Goal: Task Accomplishment & Management: Manage account settings

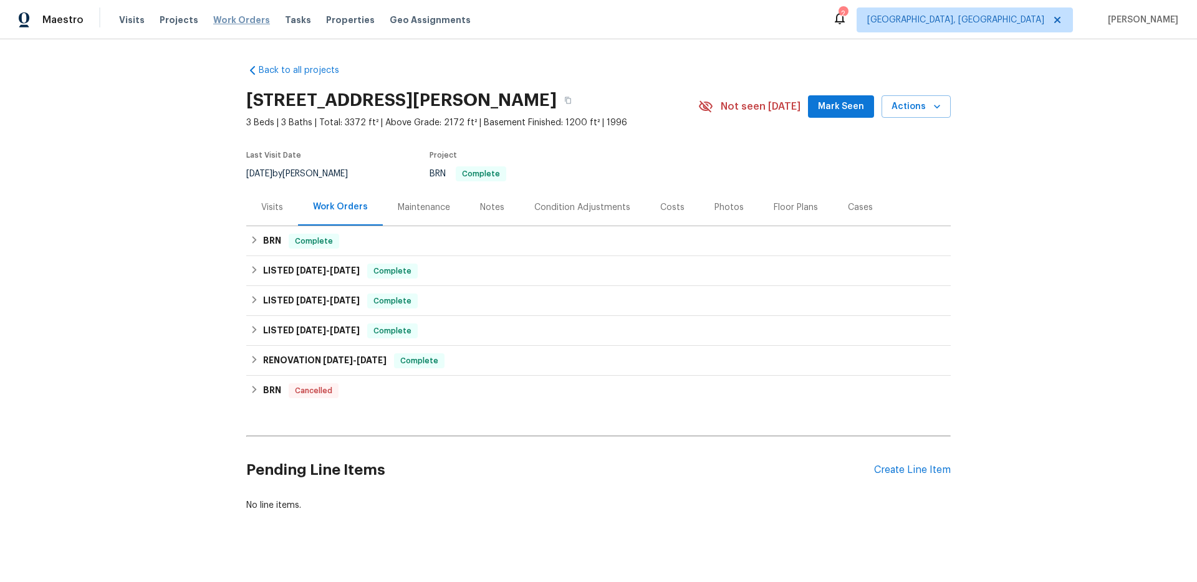
click at [229, 25] on span "Work Orders" at bounding box center [241, 20] width 57 height 12
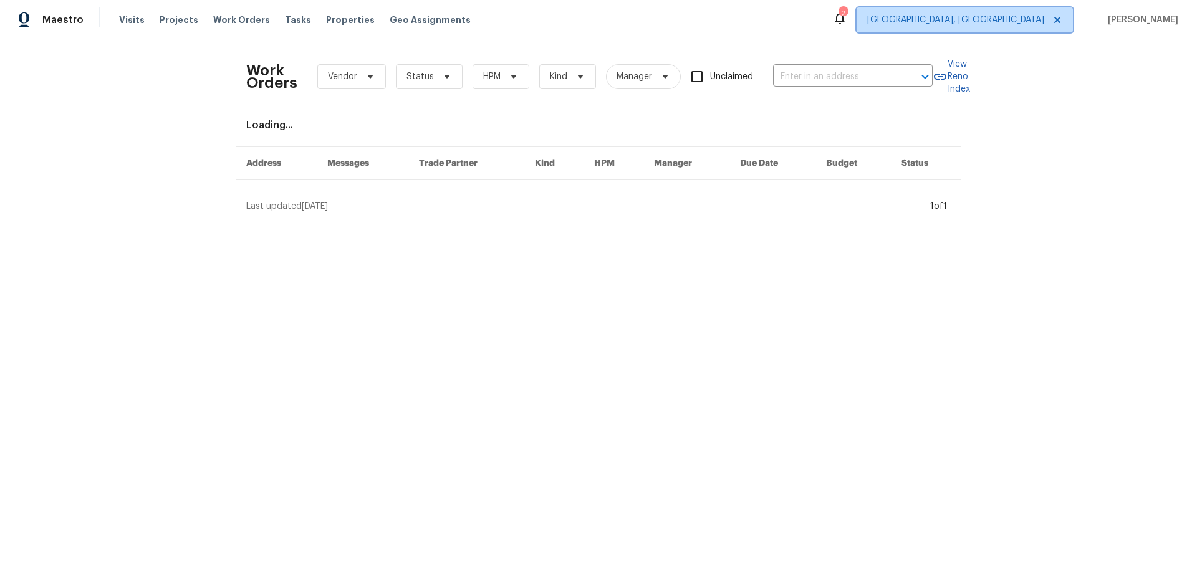
click at [1027, 27] on span "[GEOGRAPHIC_DATA], [GEOGRAPHIC_DATA]" at bounding box center [965, 19] width 216 height 25
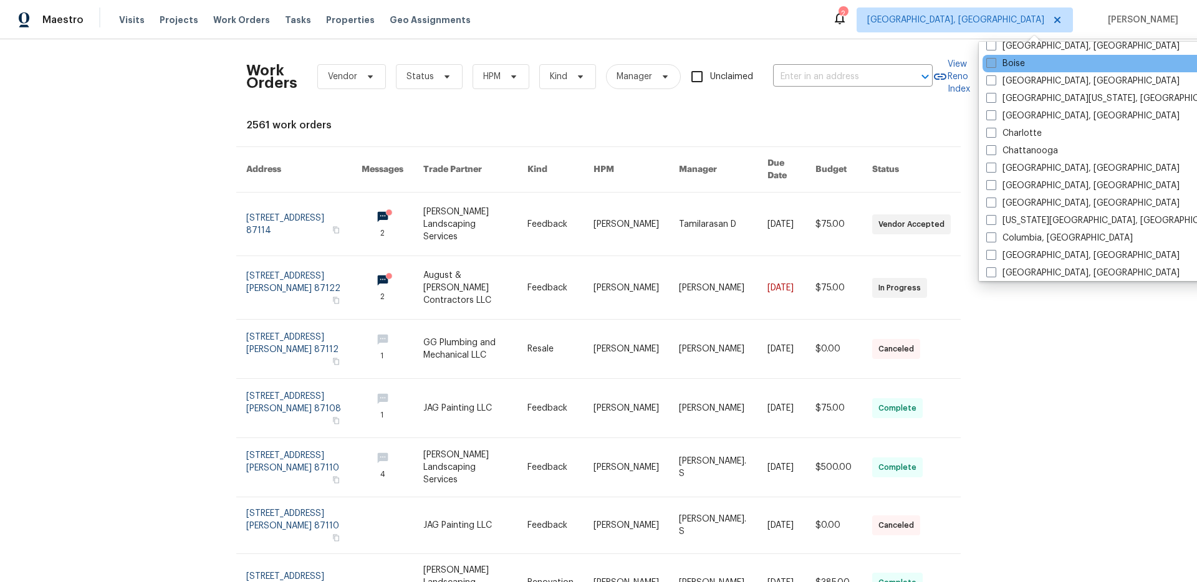
scroll to position [102, 0]
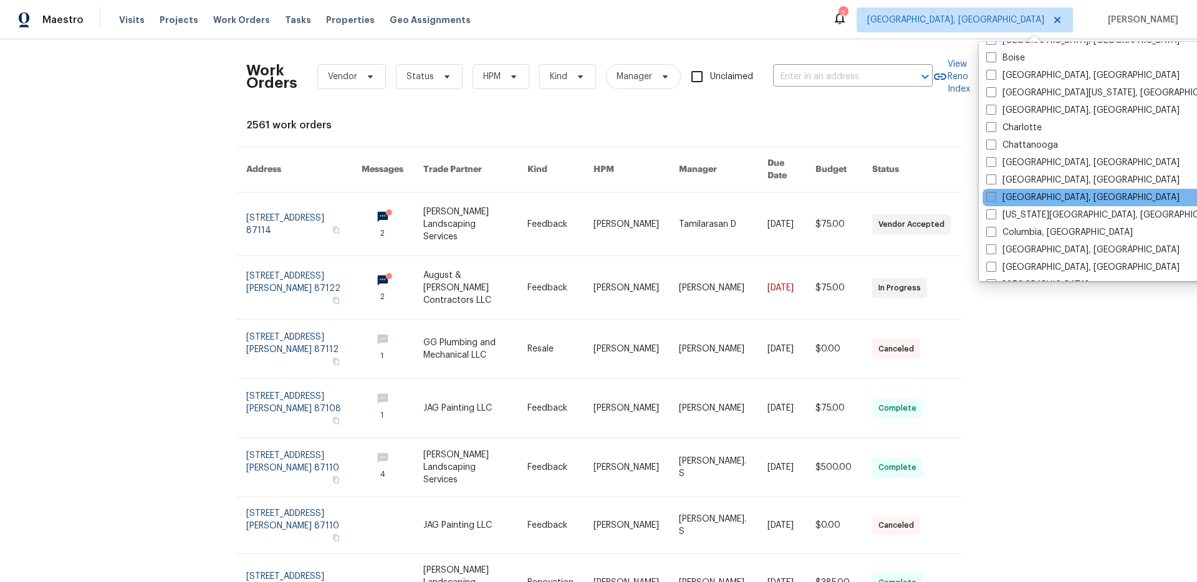
click at [986, 197] on span at bounding box center [991, 197] width 10 height 10
click at [986, 197] on input "[GEOGRAPHIC_DATA], [GEOGRAPHIC_DATA]" at bounding box center [990, 195] width 8 height 8
checkbox input "true"
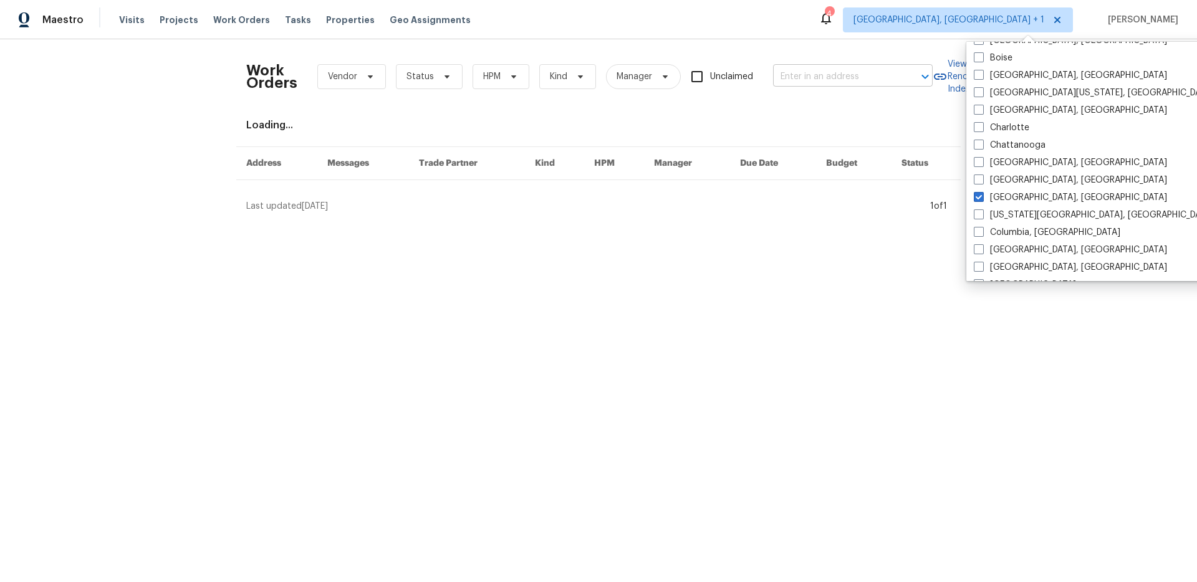
click at [820, 72] on input "text" at bounding box center [835, 76] width 125 height 19
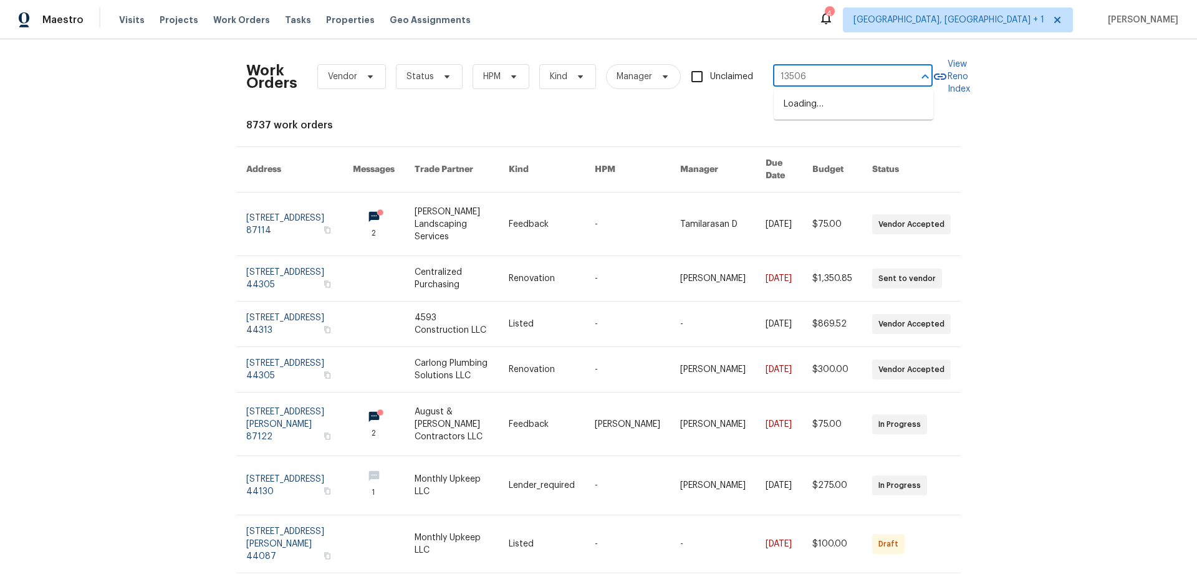
type input "13506 b"
click at [824, 98] on li "13506 Bennington Ave, Cleveland, OH 44135" at bounding box center [854, 104] width 160 height 21
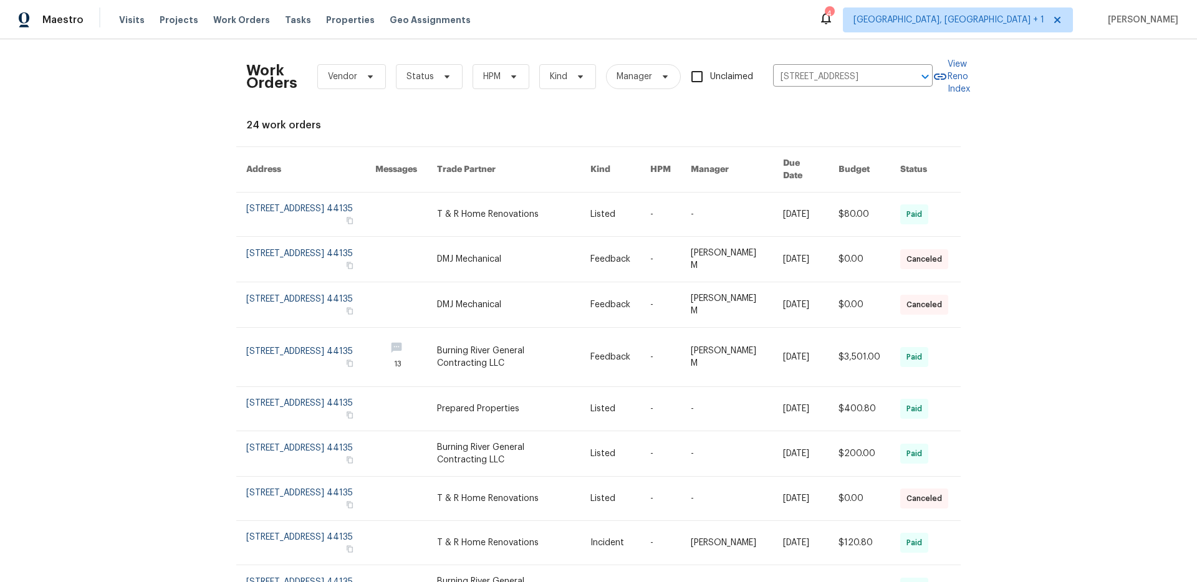
click at [789, 159] on th "Due Date" at bounding box center [800, 170] width 55 height 46
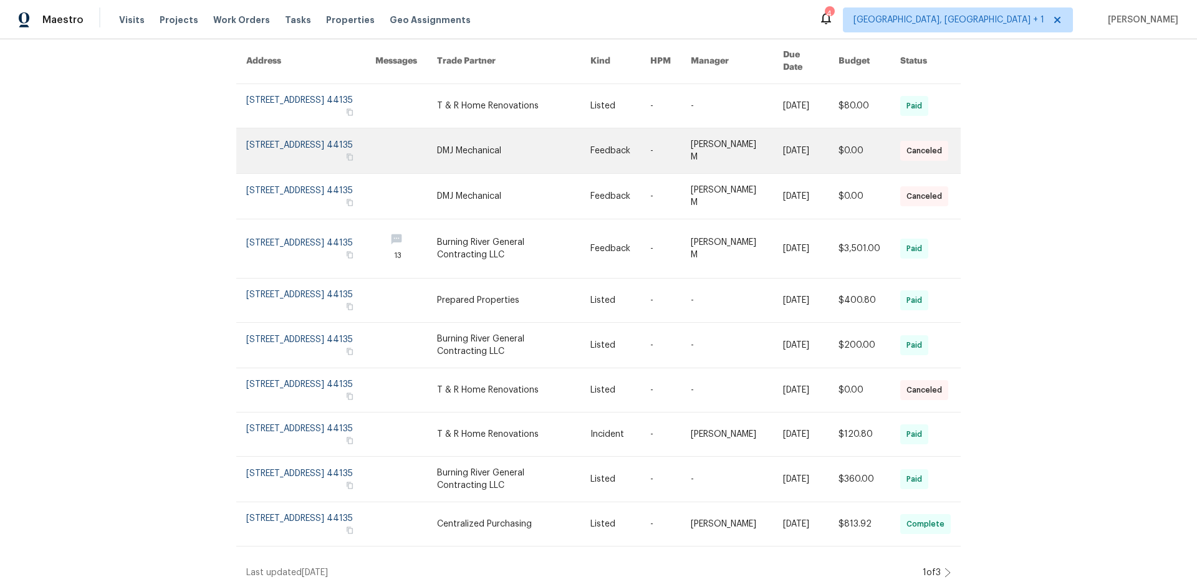
scroll to position [109, 0]
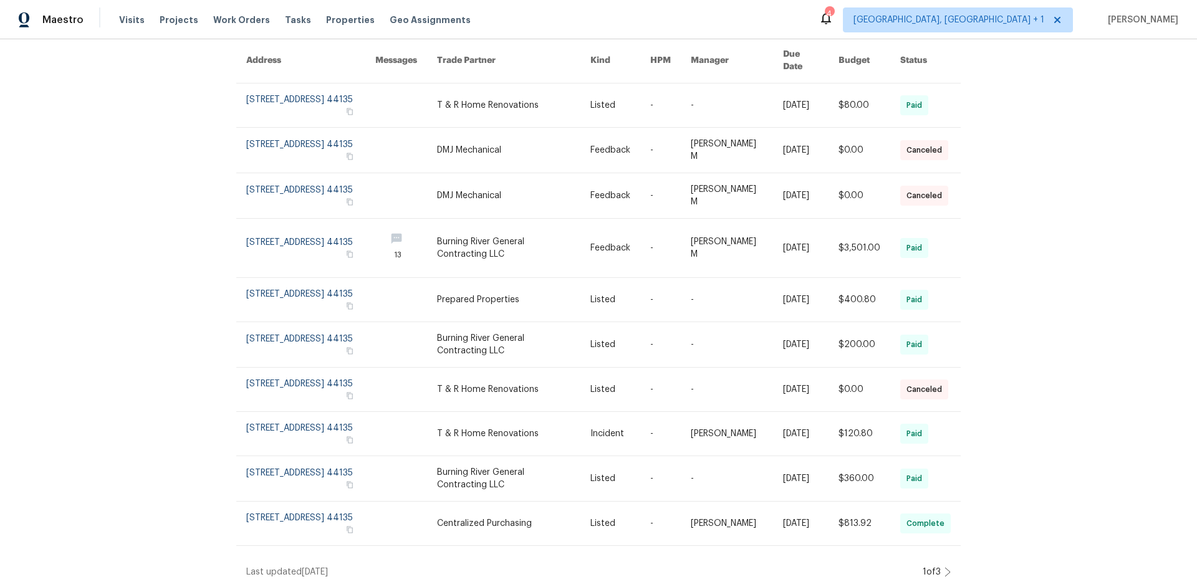
click at [945, 567] on icon at bounding box center [947, 572] width 6 height 10
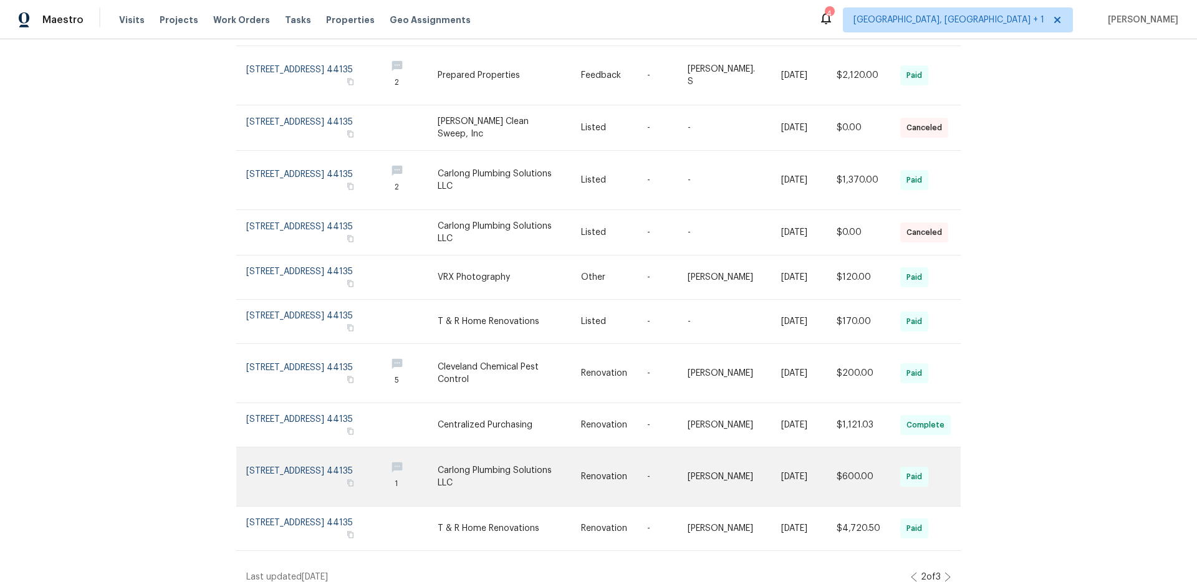
scroll to position [150, 0]
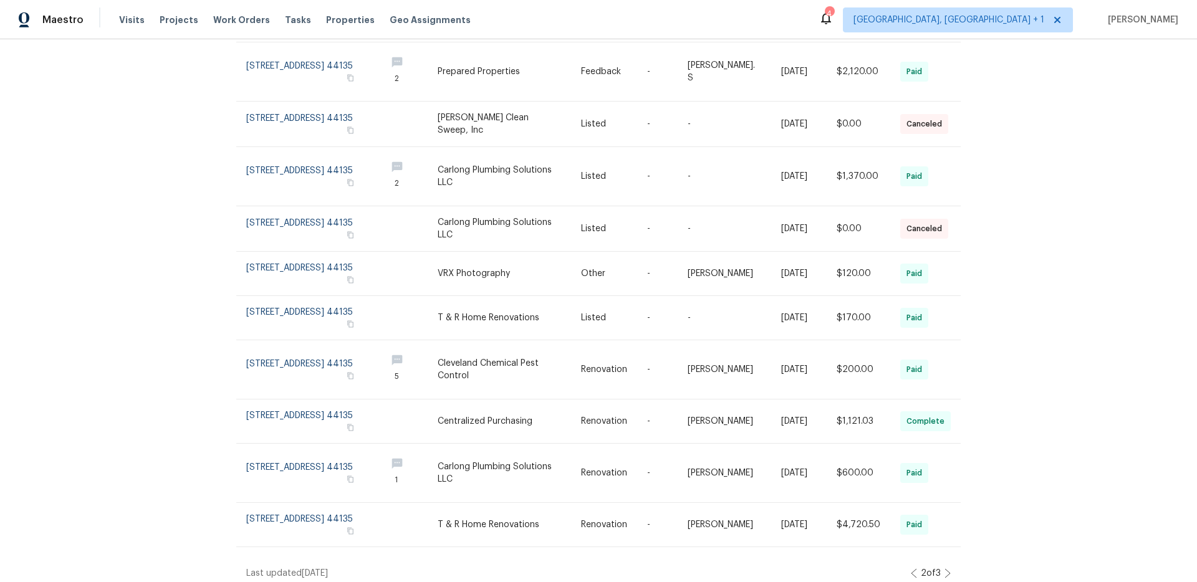
click at [943, 569] on div "2 of 3" at bounding box center [931, 573] width 40 height 12
click at [945, 569] on icon at bounding box center [947, 574] width 6 height 10
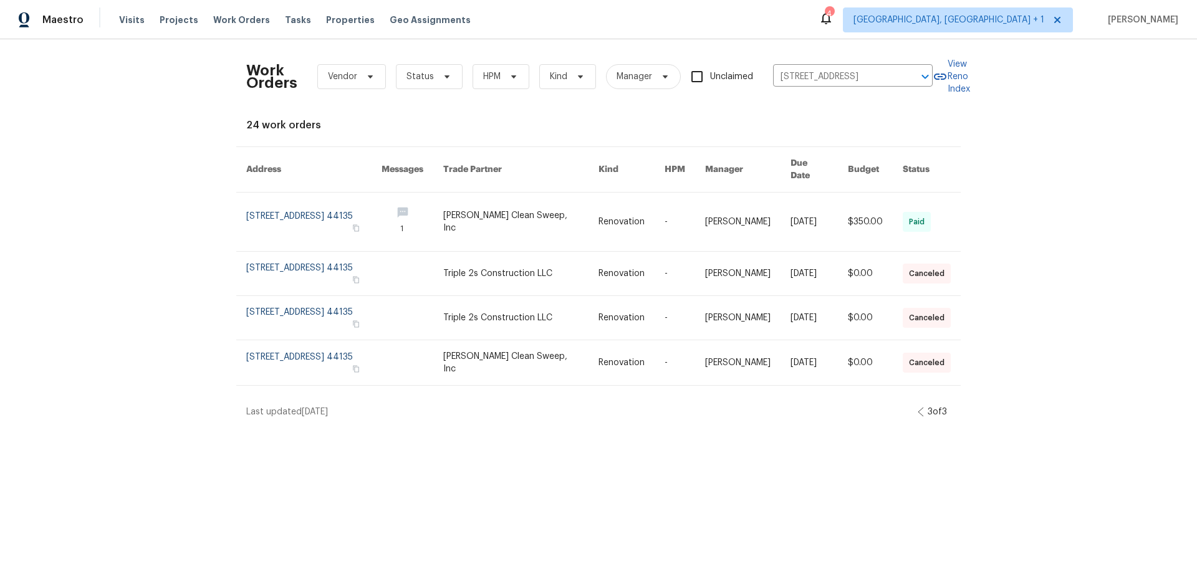
click at [918, 407] on icon at bounding box center [921, 412] width 6 height 10
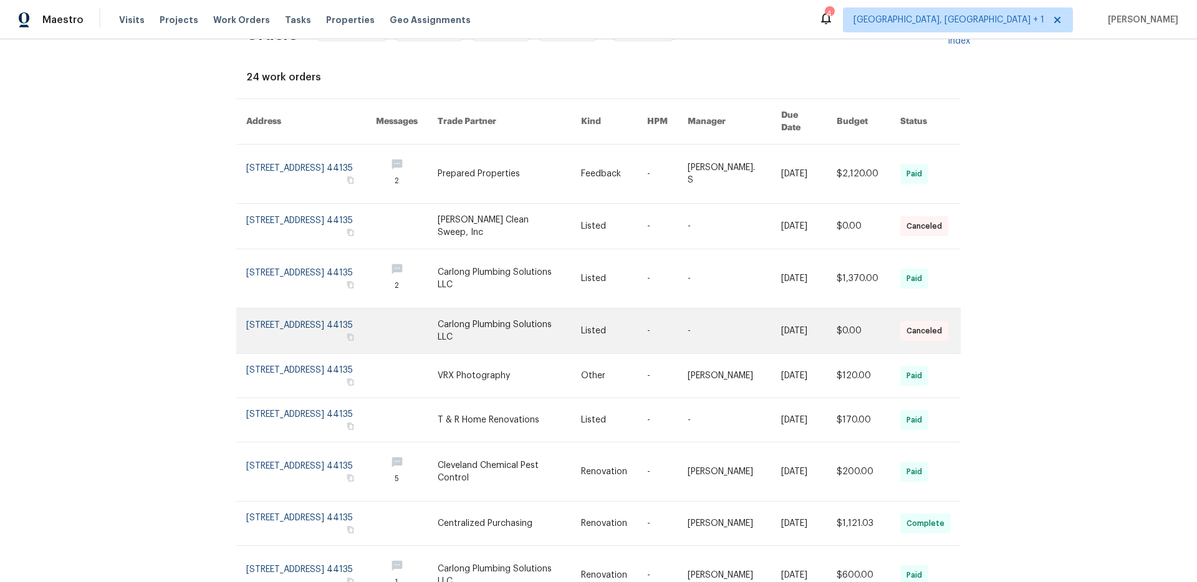
scroll to position [36, 0]
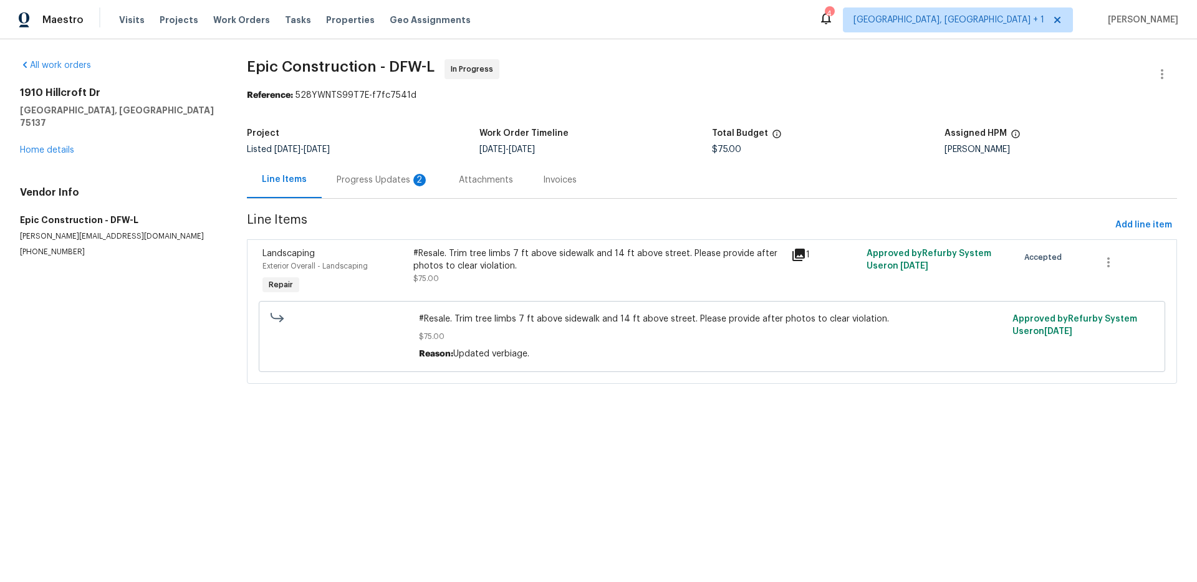
click at [466, 175] on div "Attachments" at bounding box center [486, 180] width 54 height 12
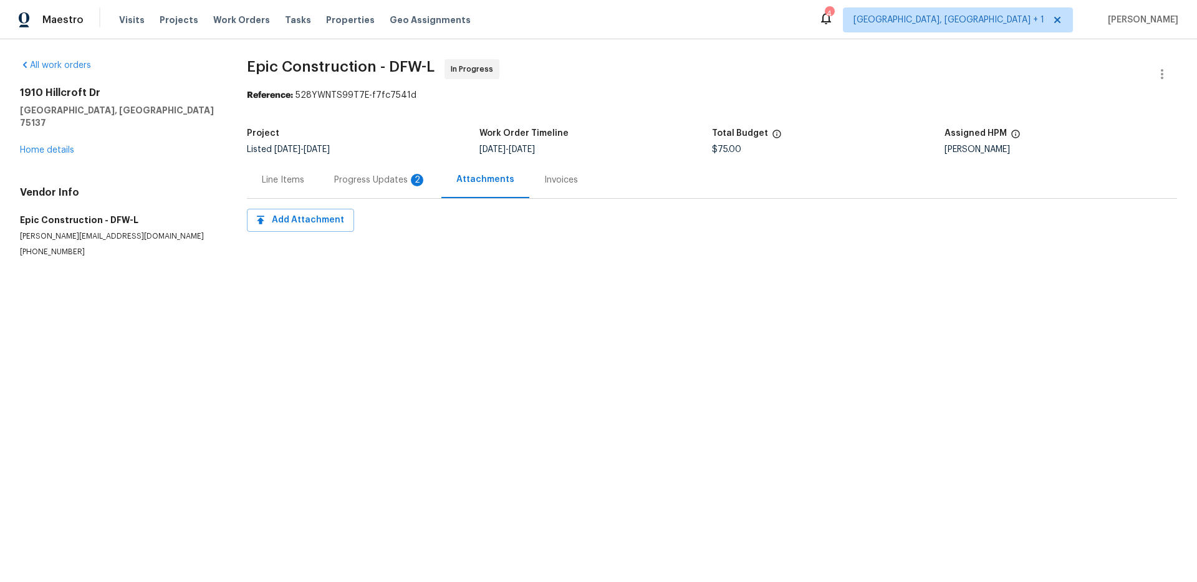
click at [551, 183] on div "Invoices" at bounding box center [561, 180] width 34 height 12
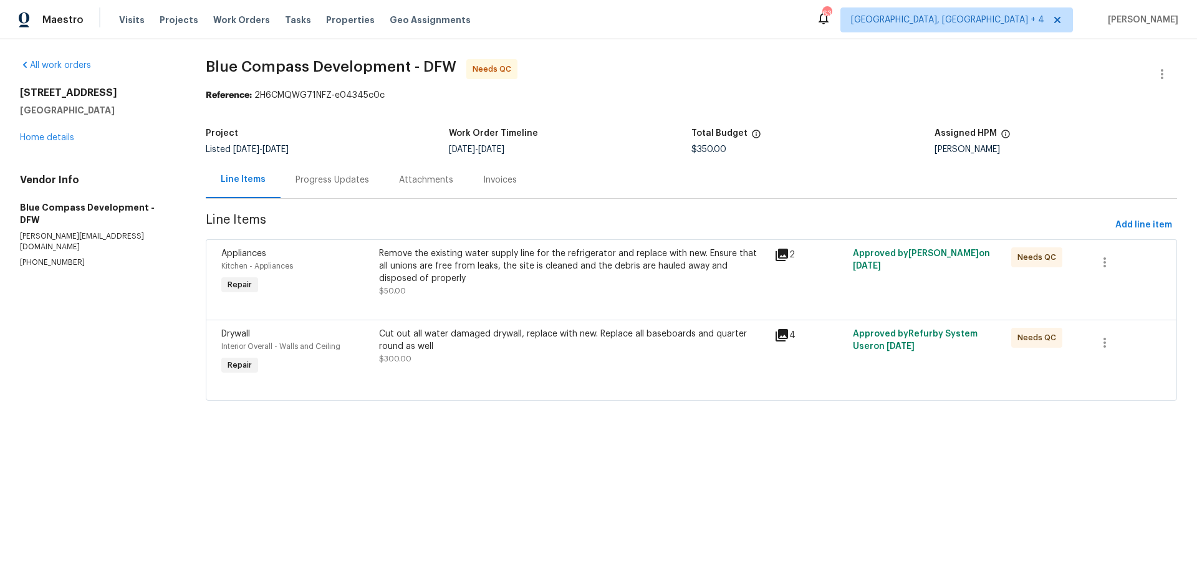
click at [506, 190] on div "Invoices" at bounding box center [500, 179] width 64 height 37
